Goal: Task Accomplishment & Management: Complete application form

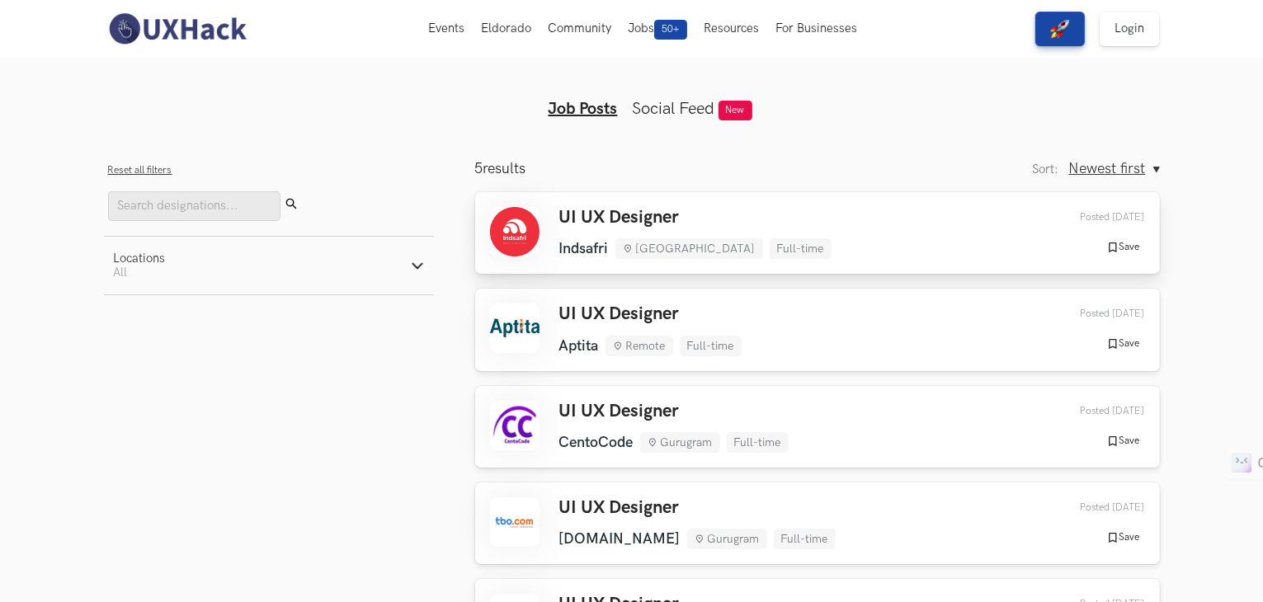
click at [618, 226] on h3 "UI UX Designer" at bounding box center [695, 217] width 272 height 21
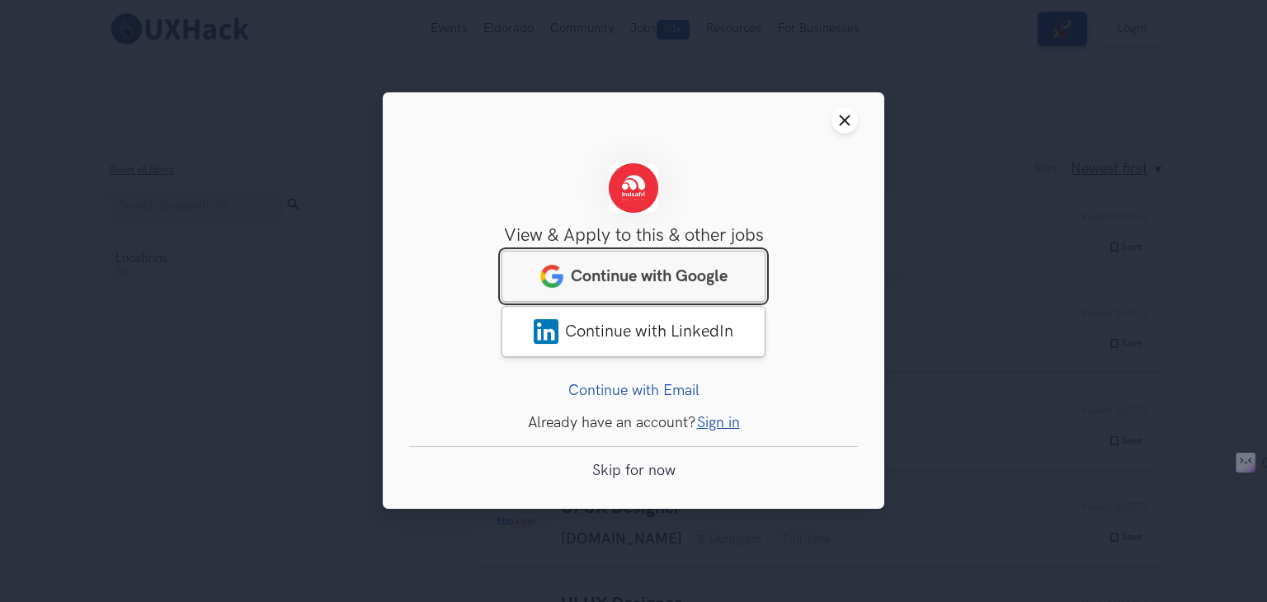
click at [675, 271] on span "Continue with Google" at bounding box center [649, 277] width 157 height 20
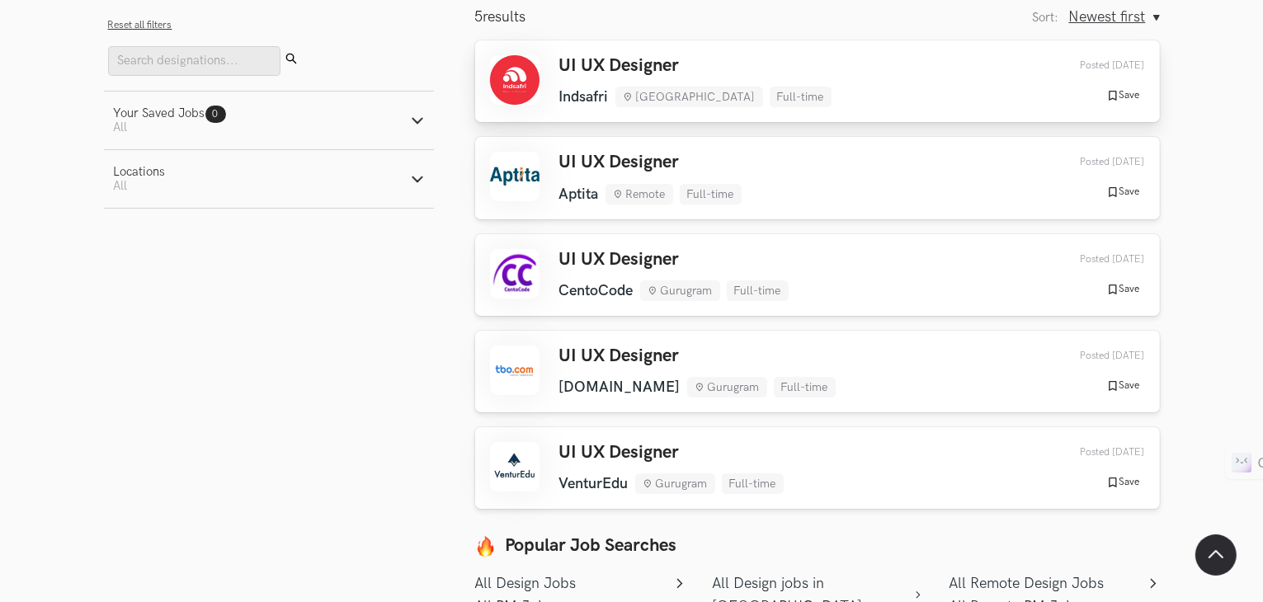
click at [607, 57] on h3 "UI UX Designer" at bounding box center [695, 65] width 272 height 21
click at [617, 149] on link "UI UX Designer Aptita Remote Full-time Aptita Remote Full-time [DATE] Posted [D…" at bounding box center [817, 178] width 685 height 82
